Goal: Task Accomplishment & Management: Manage account settings

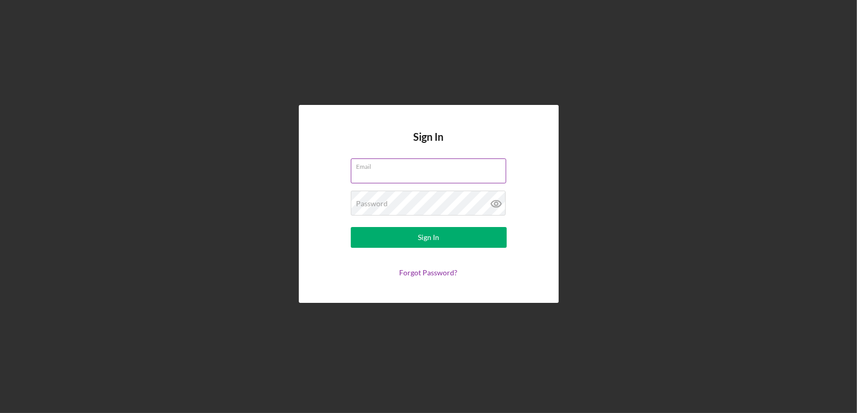
click at [378, 176] on input "Email" at bounding box center [428, 171] width 155 height 25
type input "[EMAIL_ADDRESS][DOMAIN_NAME]"
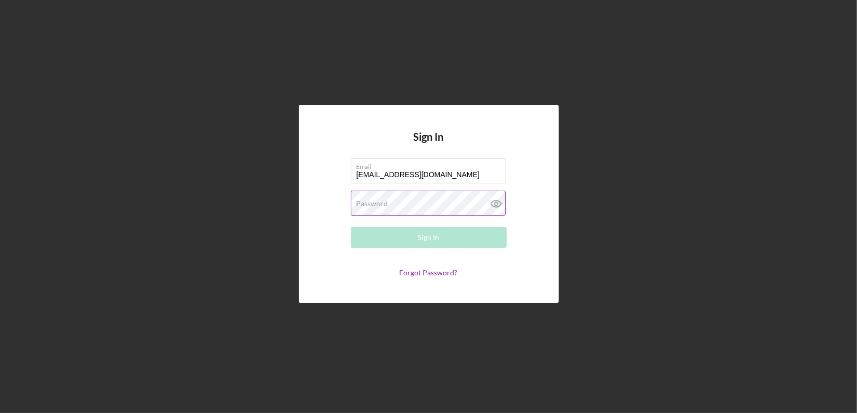
click at [365, 206] on label "Password" at bounding box center [373, 204] width 32 height 8
click at [351, 227] on button "Sign In" at bounding box center [429, 237] width 156 height 21
